Goal: Find specific page/section: Find specific page/section

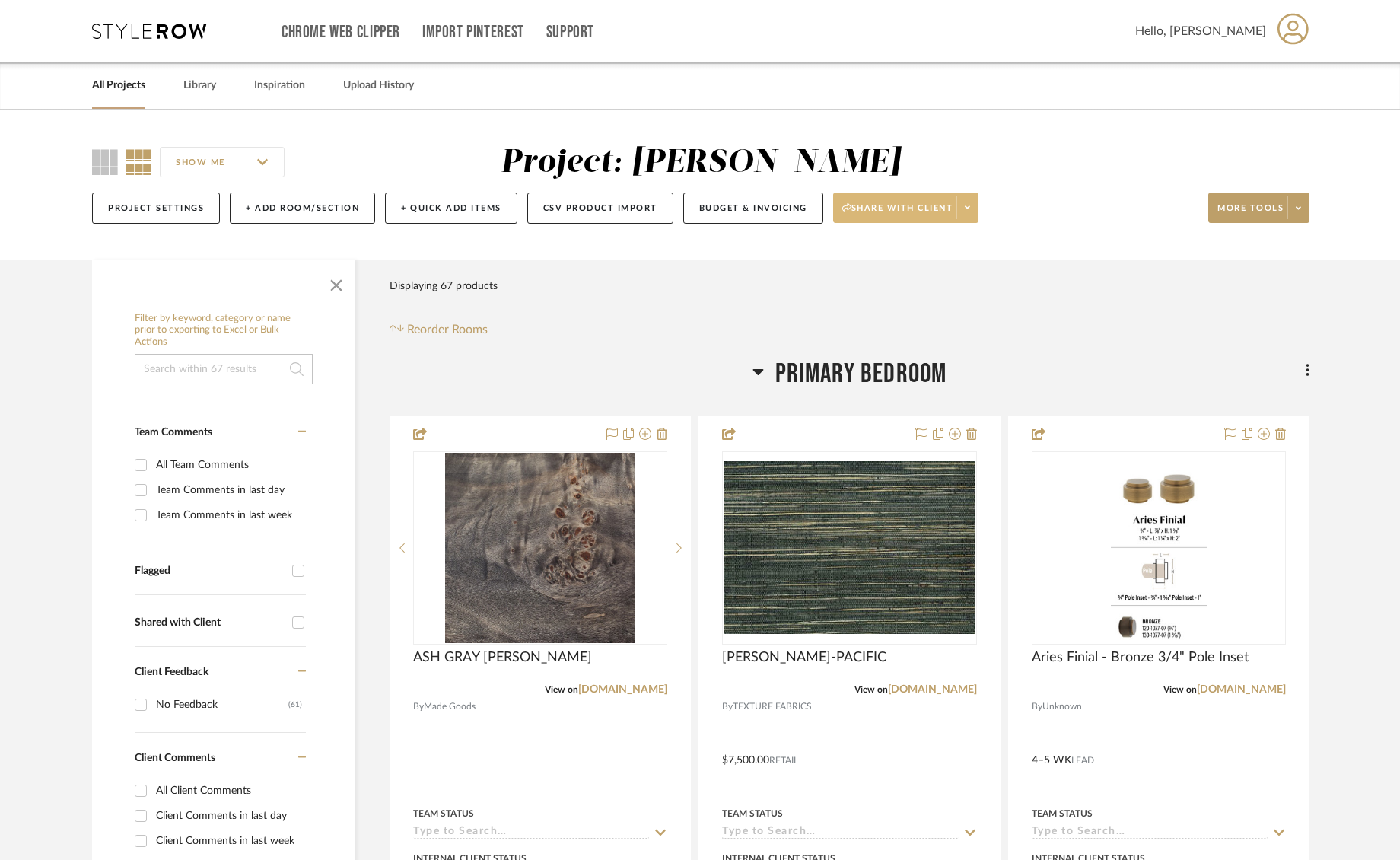
click at [969, 208] on icon at bounding box center [967, 208] width 5 height 3
click at [932, 246] on span "Preview Client Dashboard" at bounding box center [911, 251] width 130 height 13
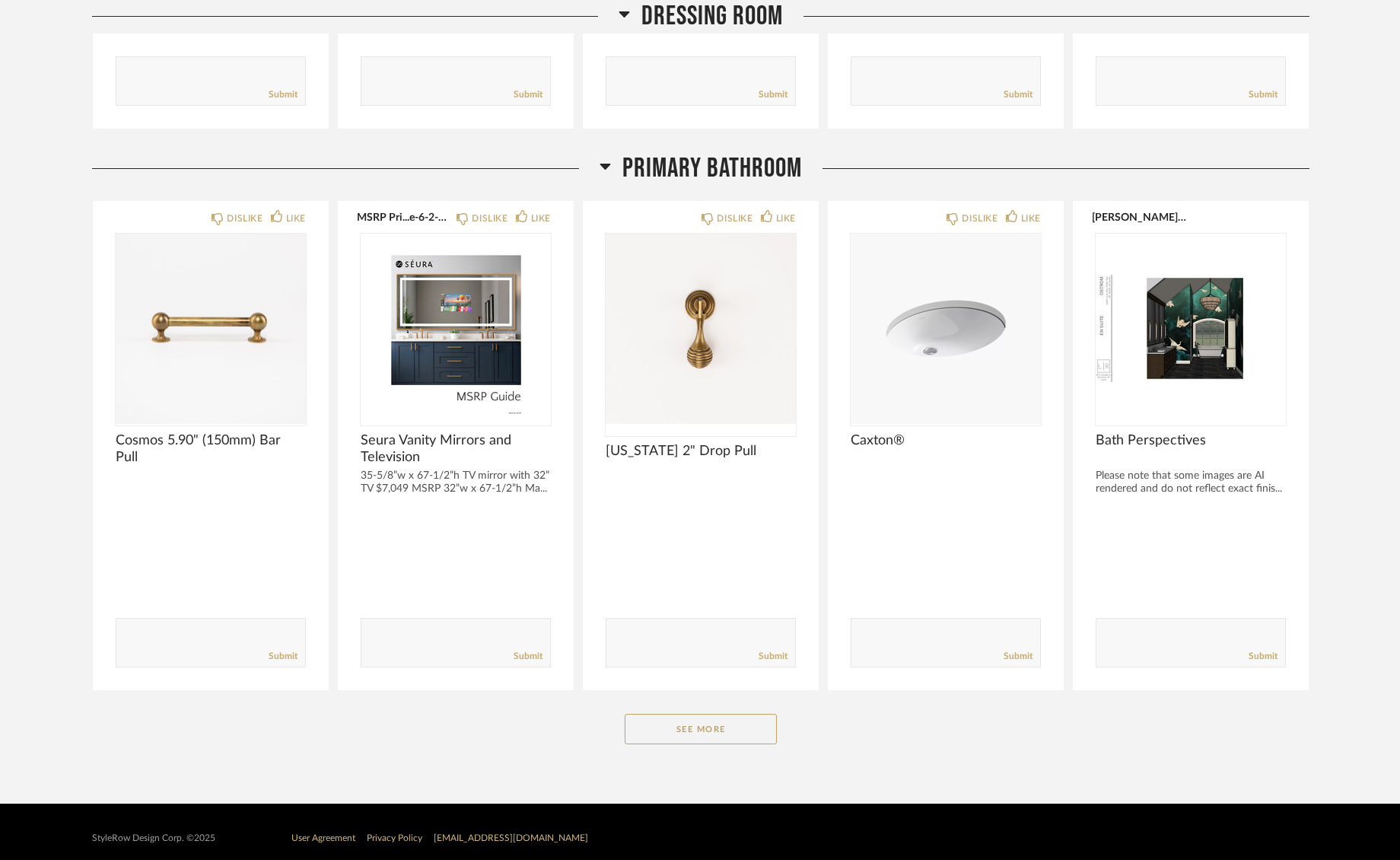
scroll to position [1799, 0]
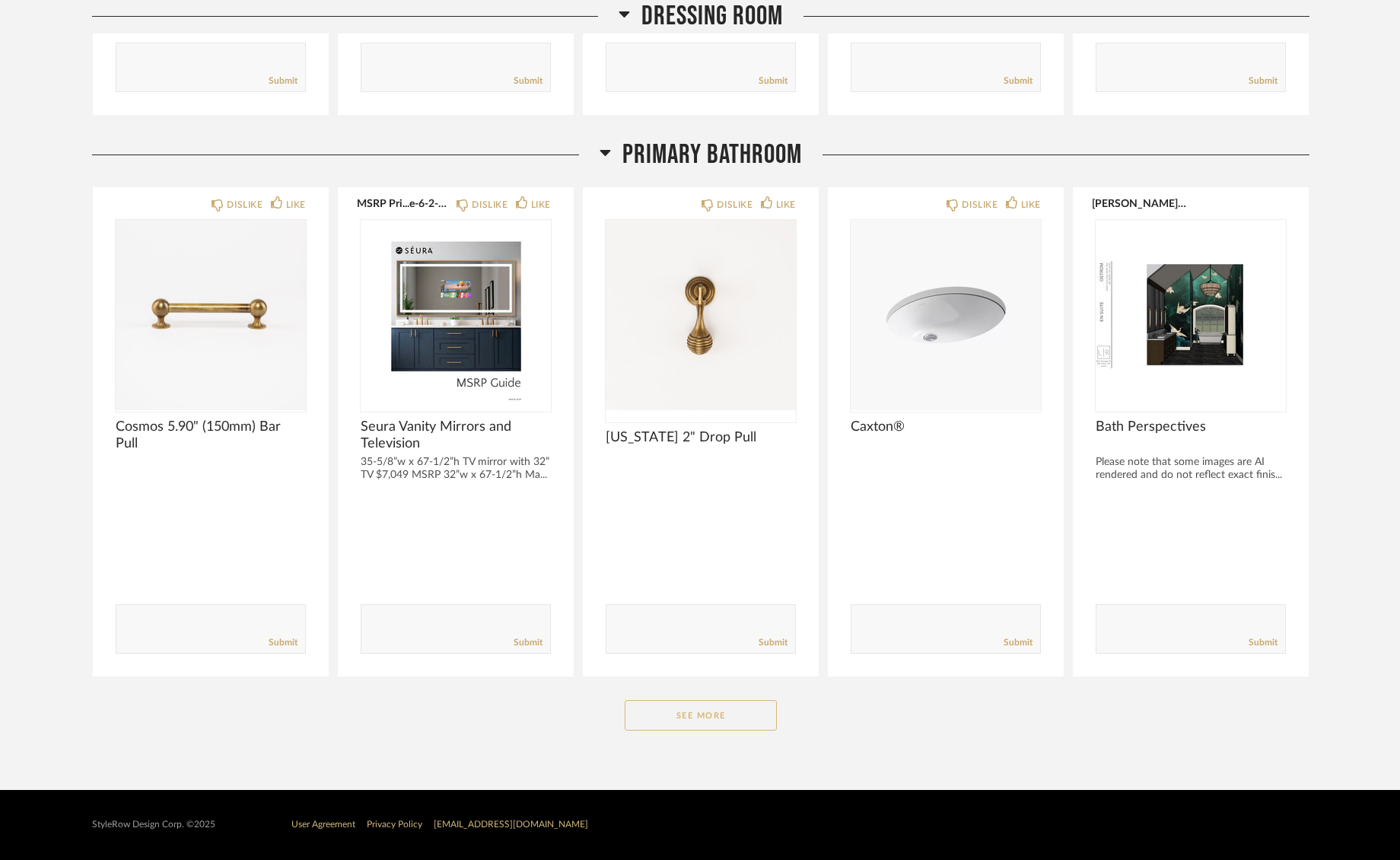
click at [706, 711] on button "See More" at bounding box center [701, 715] width 152 height 31
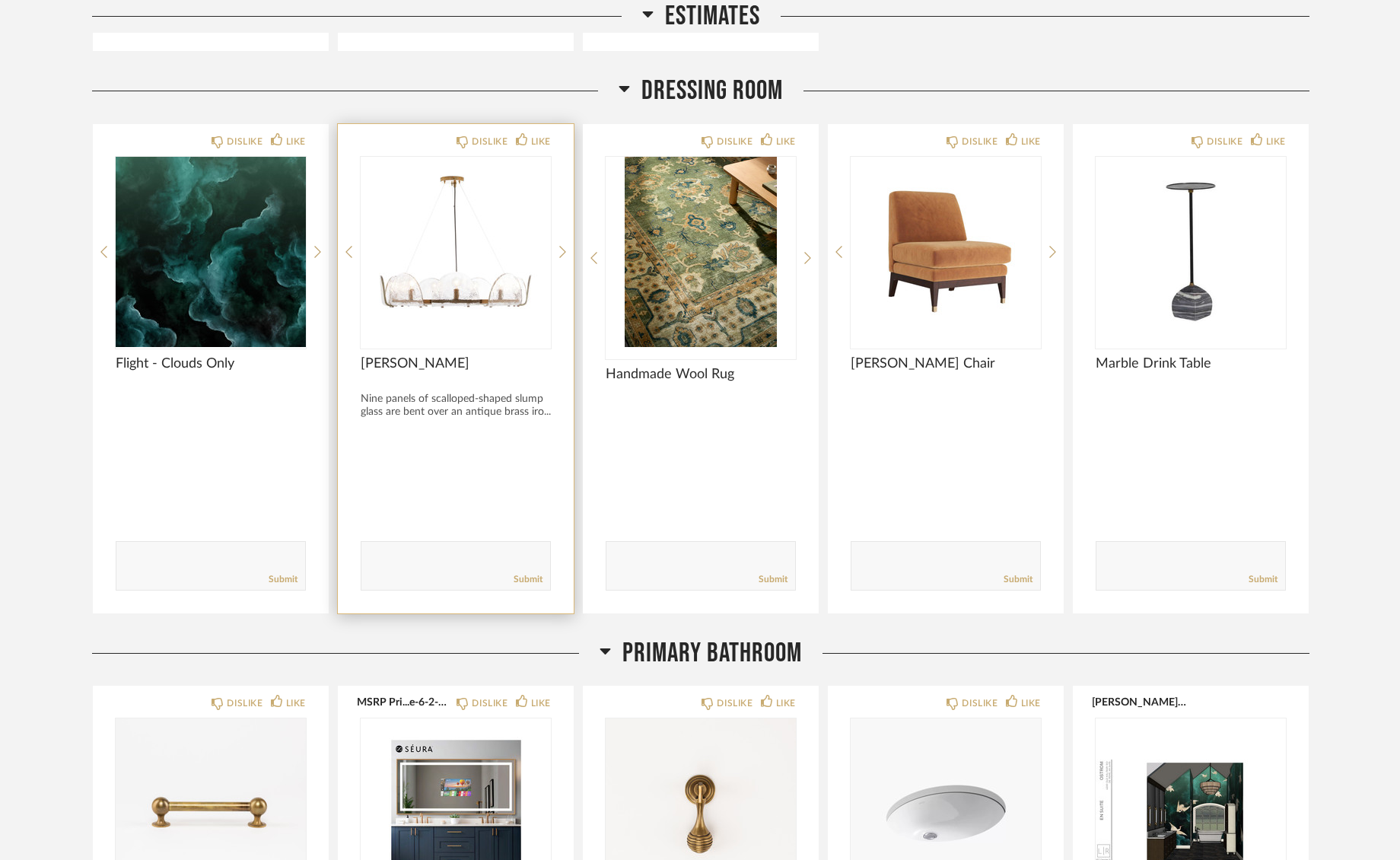
scroll to position [1302, 0]
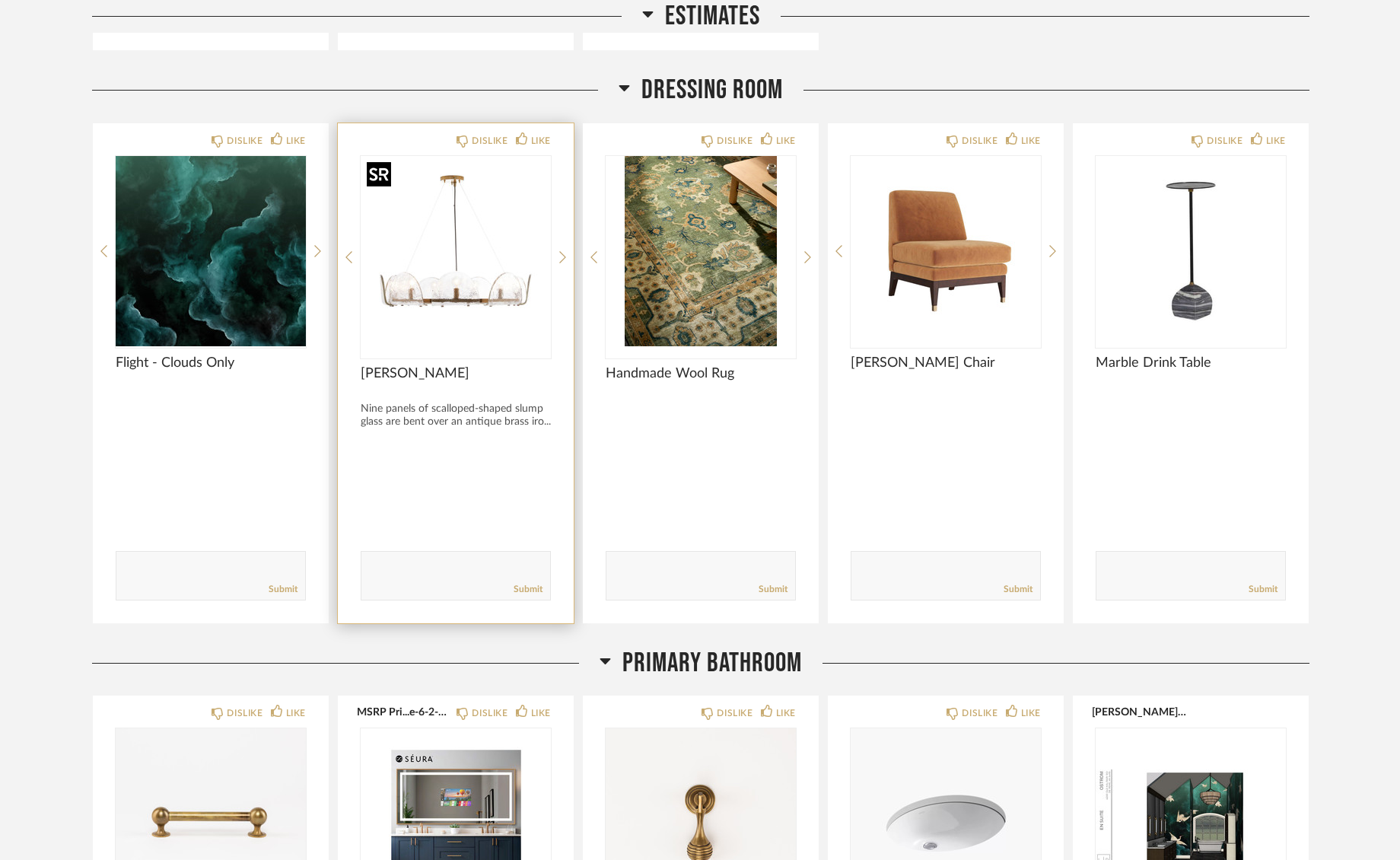
click at [436, 273] on div at bounding box center [455, 257] width 190 height 203
click at [436, 273] on img "0" at bounding box center [455, 251] width 190 height 190
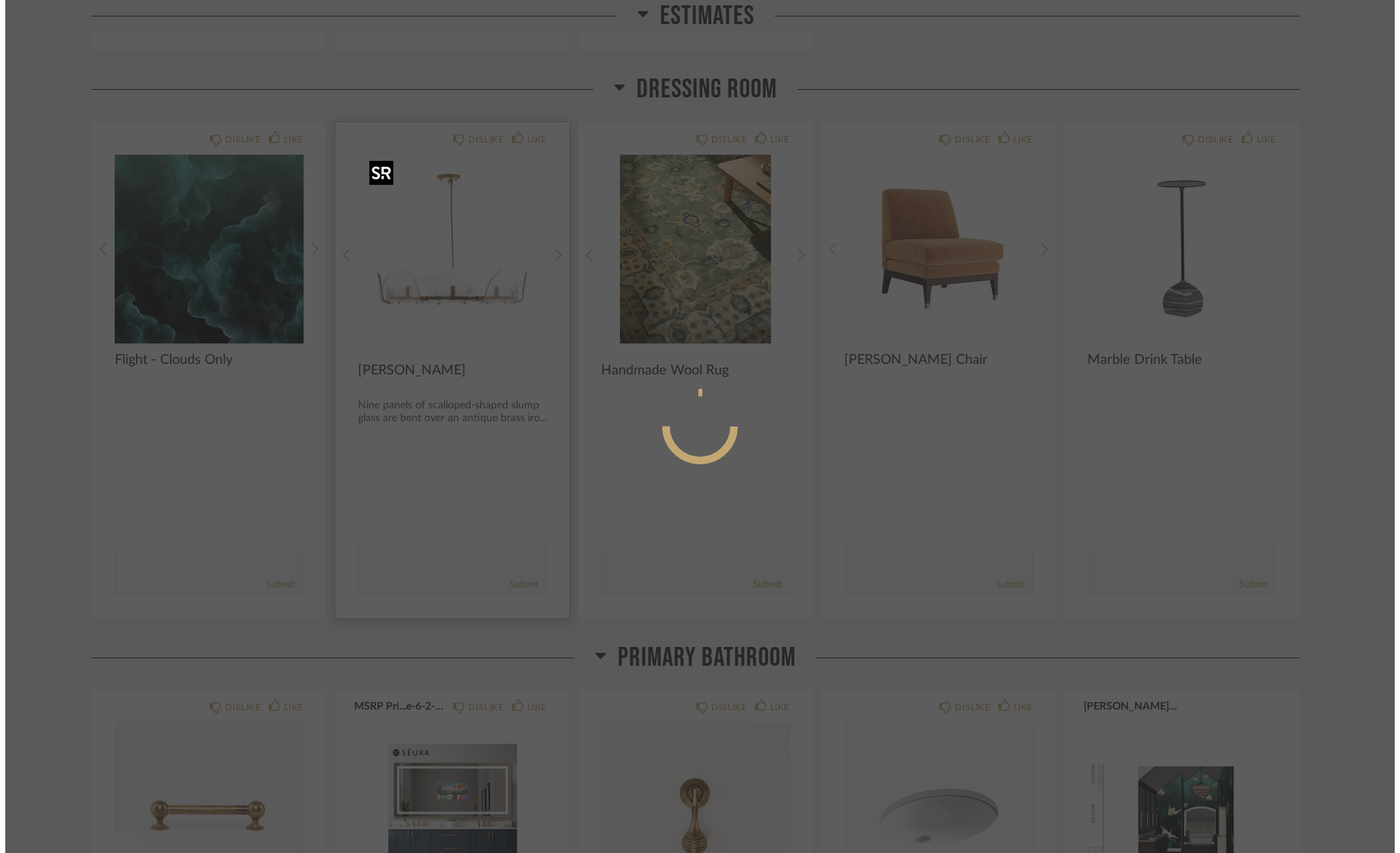
scroll to position [0, 0]
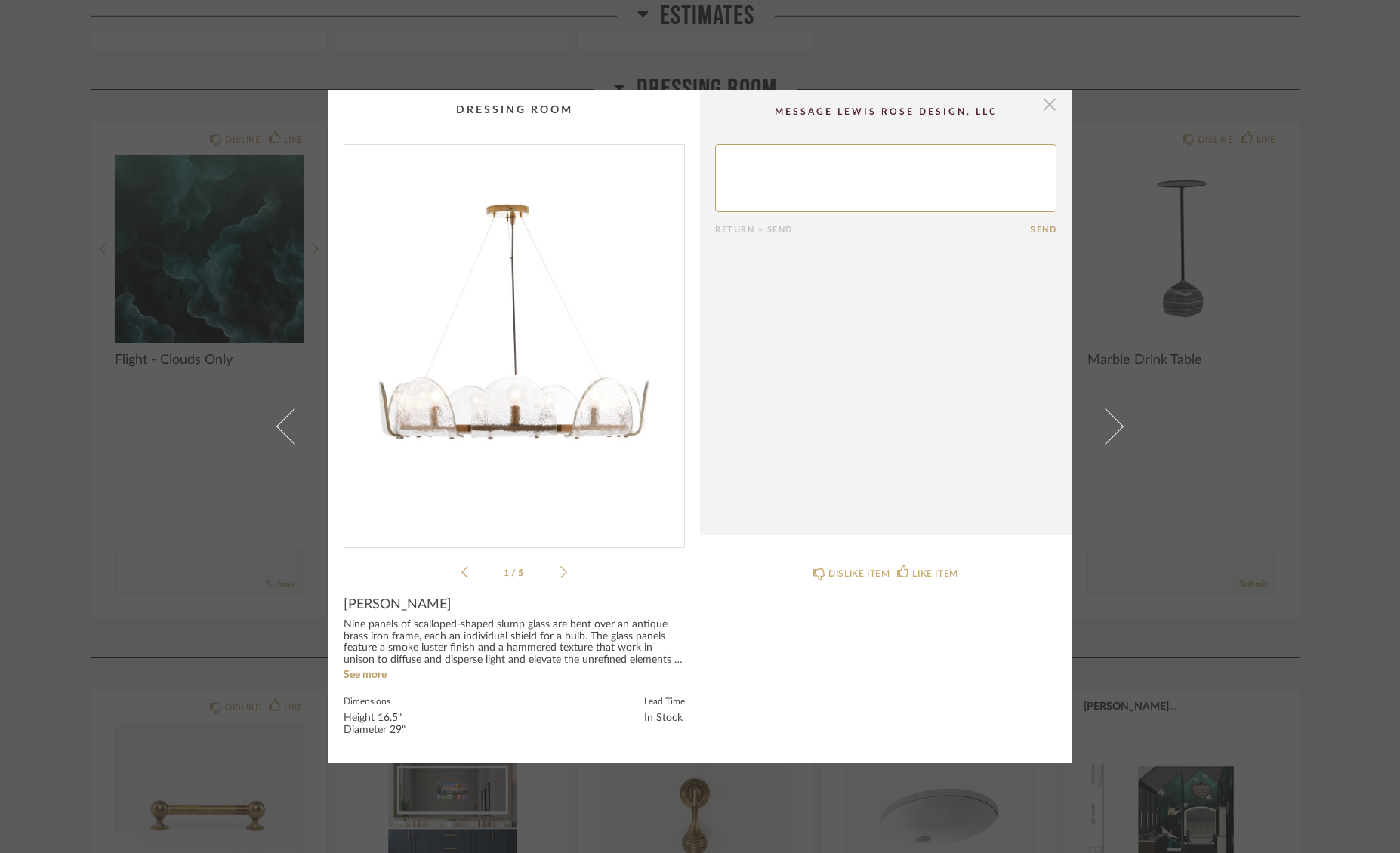
click at [1043, 107] on span "button" at bounding box center [1050, 105] width 30 height 30
